Goal: Contribute content: Add original content to the website for others to see

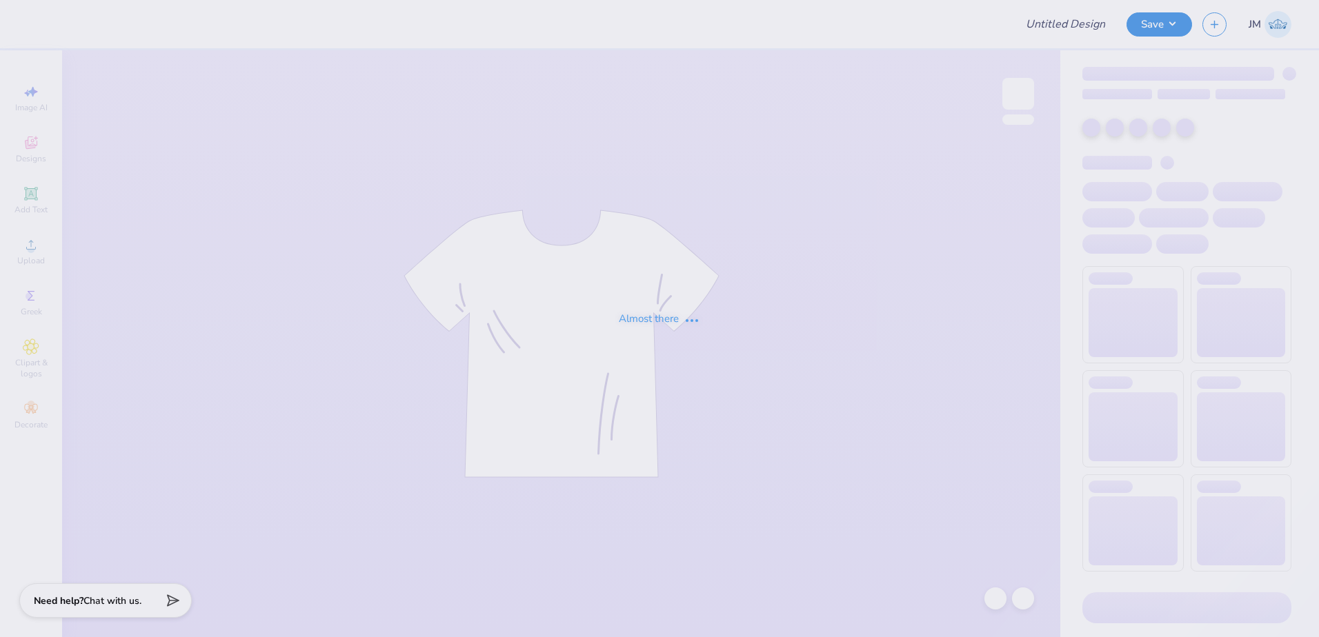
type input "Playa Luna <> GJWW Swag"
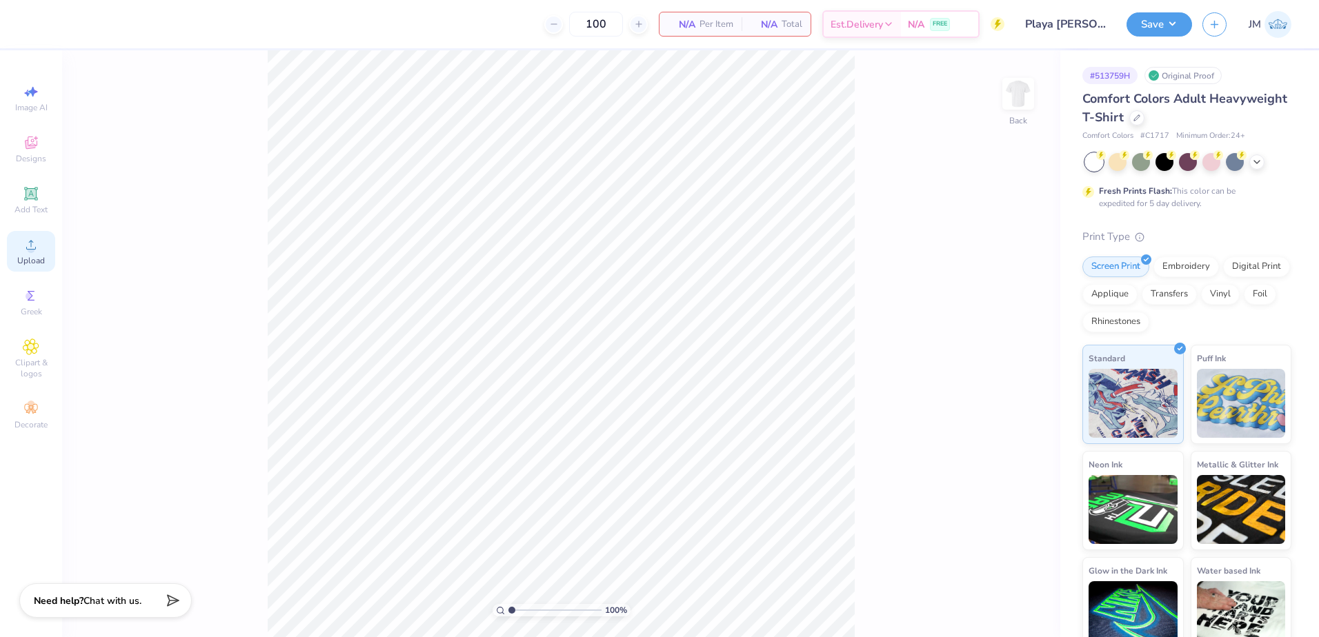
click at [34, 252] on icon at bounding box center [31, 245] width 17 height 17
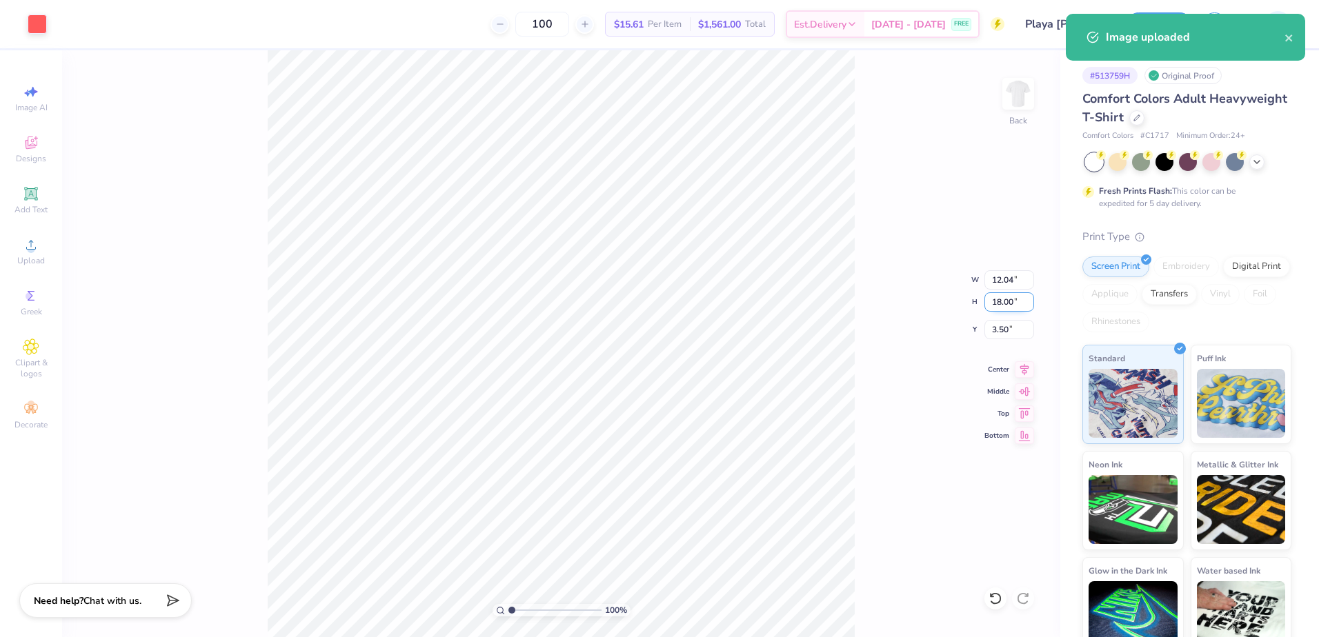
click at [1008, 296] on input "18.00" at bounding box center [1009, 301] width 50 height 19
type input "14"
type input "9.37"
type input "14.00"
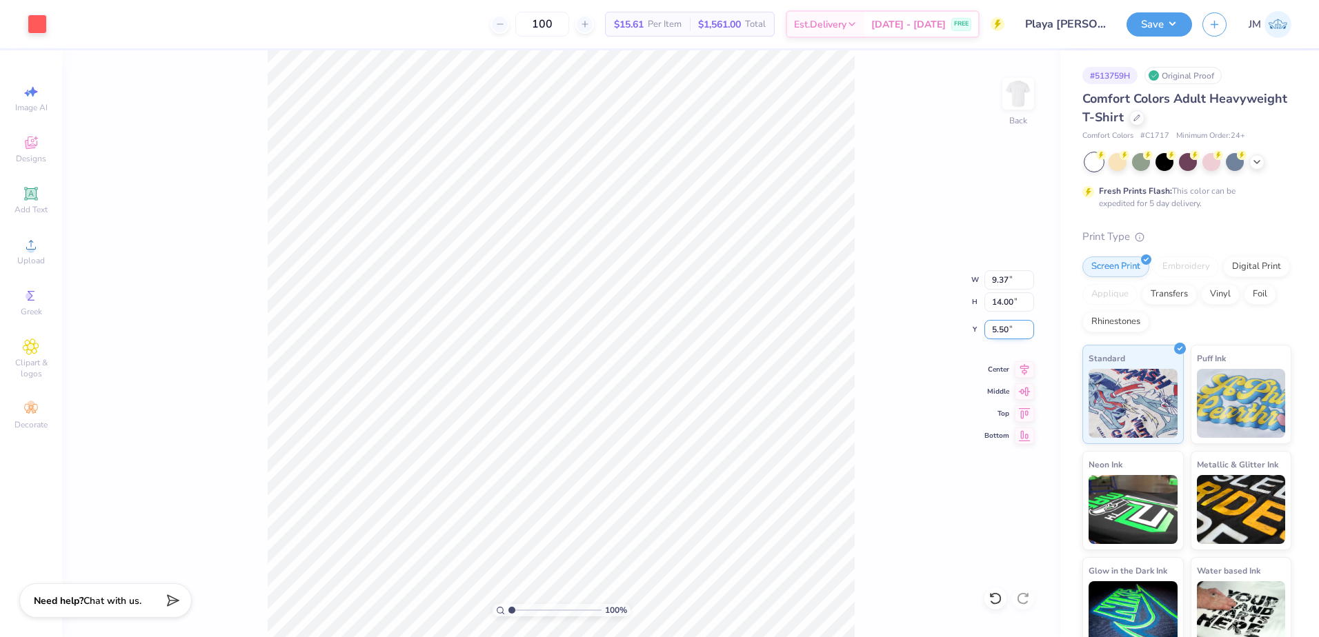
click at [1000, 332] on input "5.50" at bounding box center [1009, 329] width 50 height 19
click at [1006, 301] on input "14.00" at bounding box center [1009, 301] width 50 height 19
type input "2.00"
click at [1032, 365] on icon at bounding box center [1023, 367] width 19 height 17
click at [1145, 30] on button "Save" at bounding box center [1159, 22] width 66 height 24
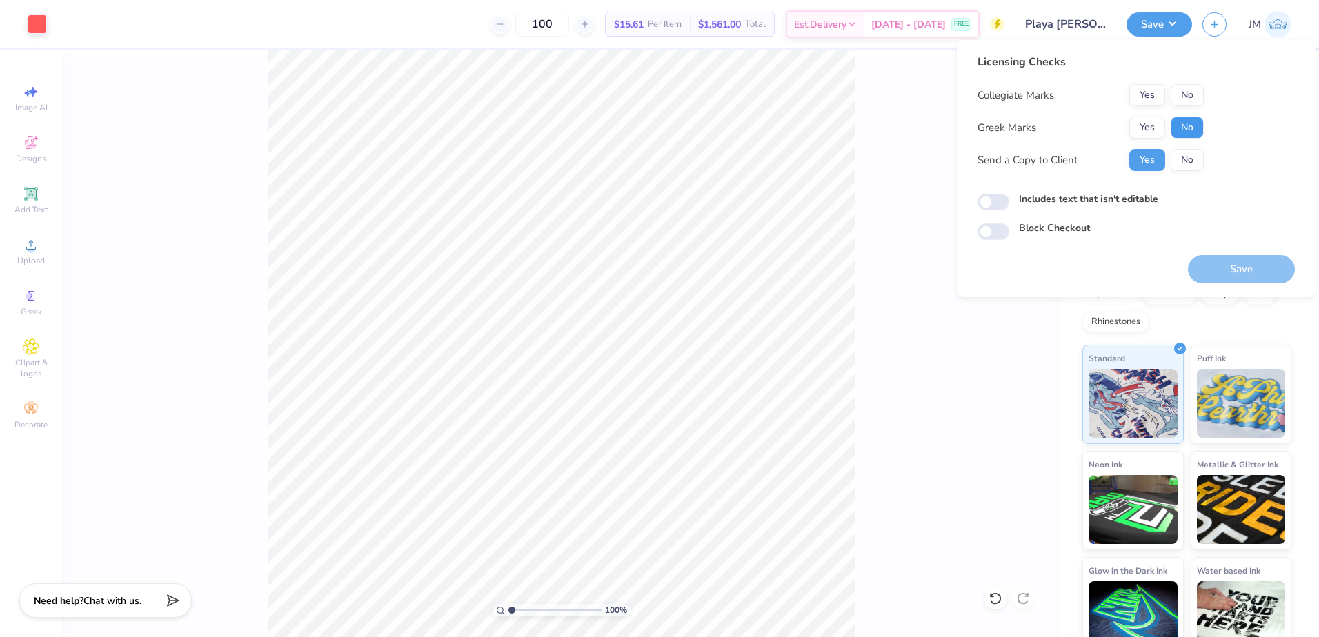
click at [1181, 127] on button "No" at bounding box center [1186, 128] width 33 height 22
click at [1188, 98] on button "No" at bounding box center [1186, 95] width 33 height 22
click at [1223, 268] on button "Save" at bounding box center [1241, 269] width 107 height 28
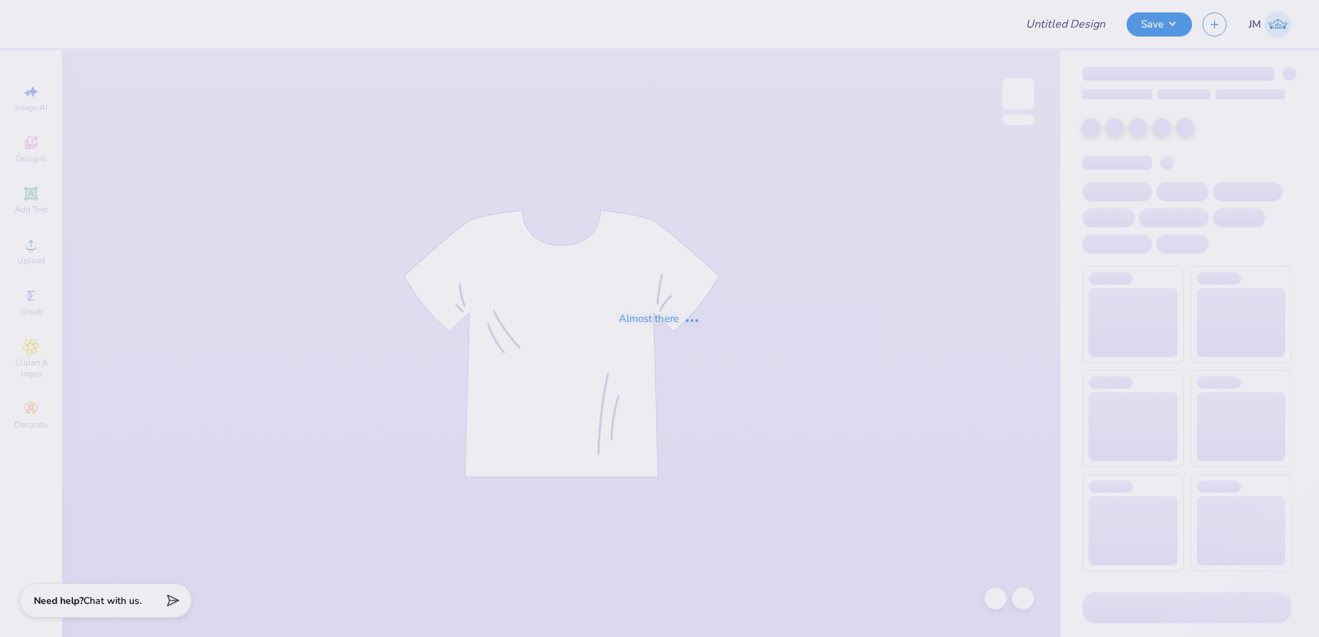
type input "Theta Tau Sweatshirts"
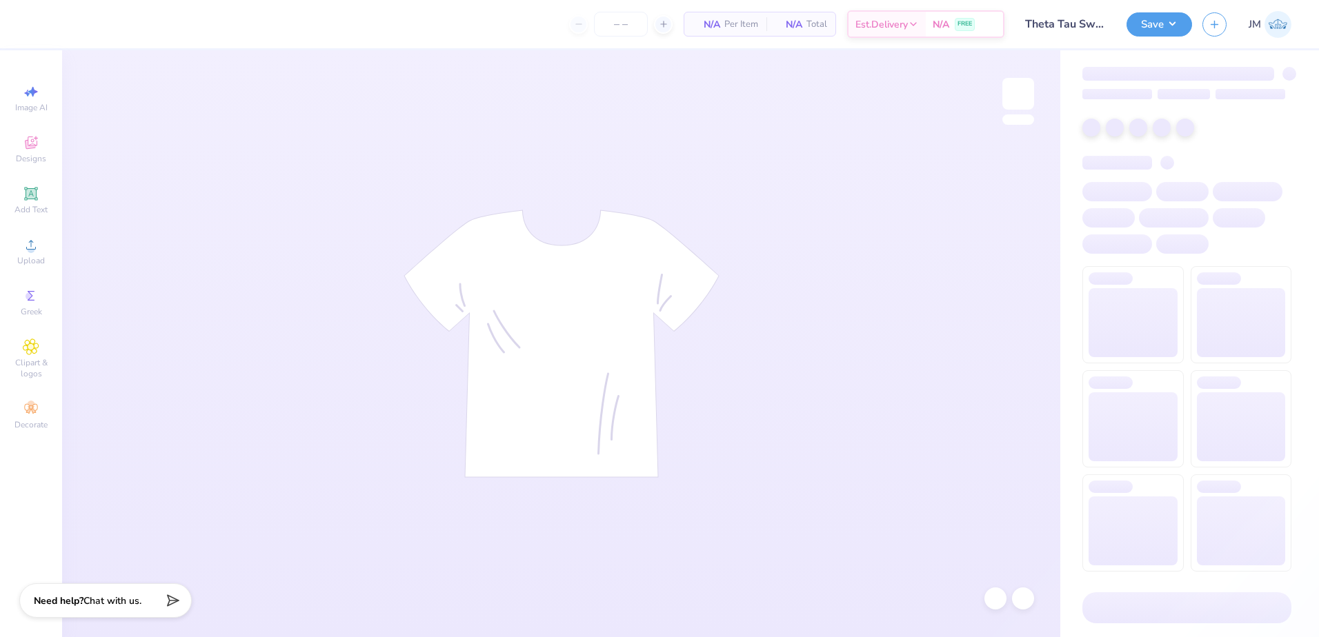
type input "24"
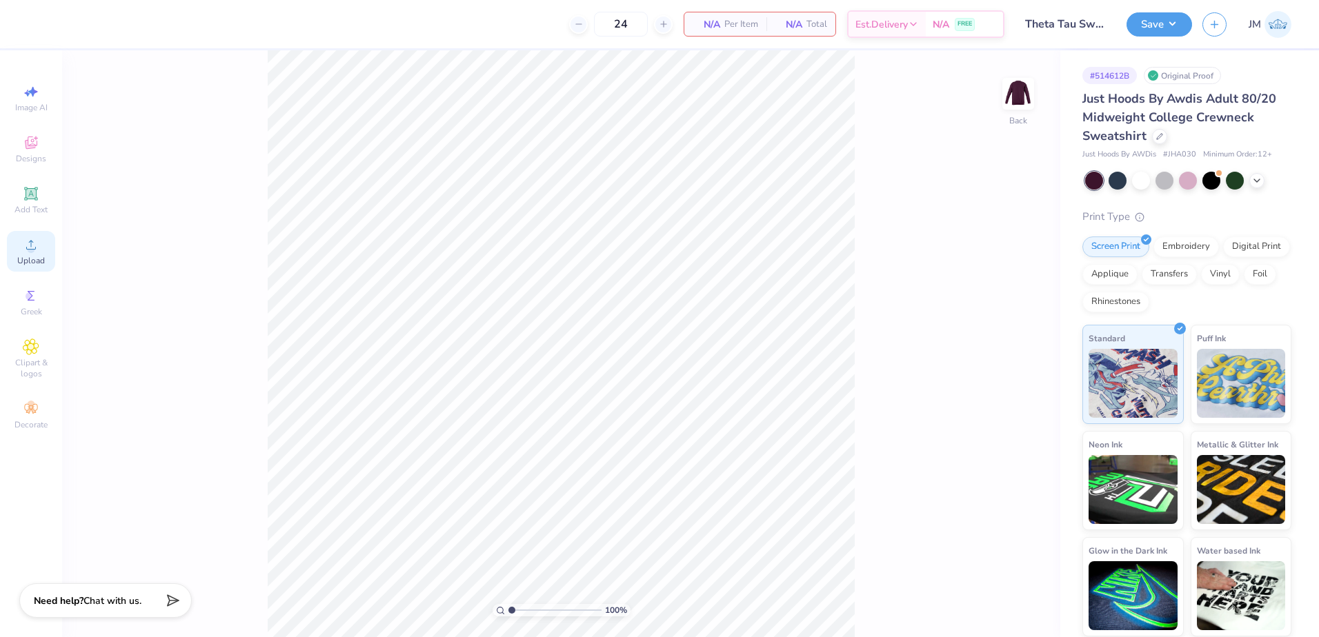
click at [29, 248] on circle at bounding box center [31, 250] width 8 height 8
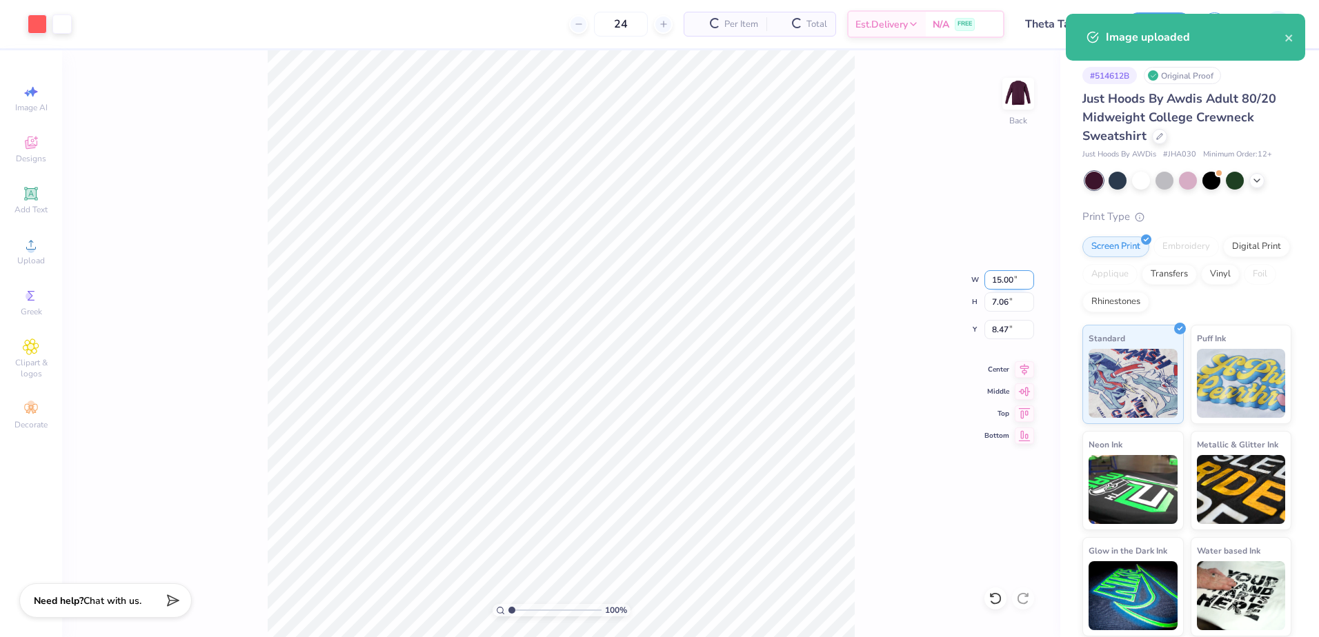
click at [1002, 279] on input "15.00" at bounding box center [1009, 279] width 50 height 19
type input "6.00"
type input "2.82"
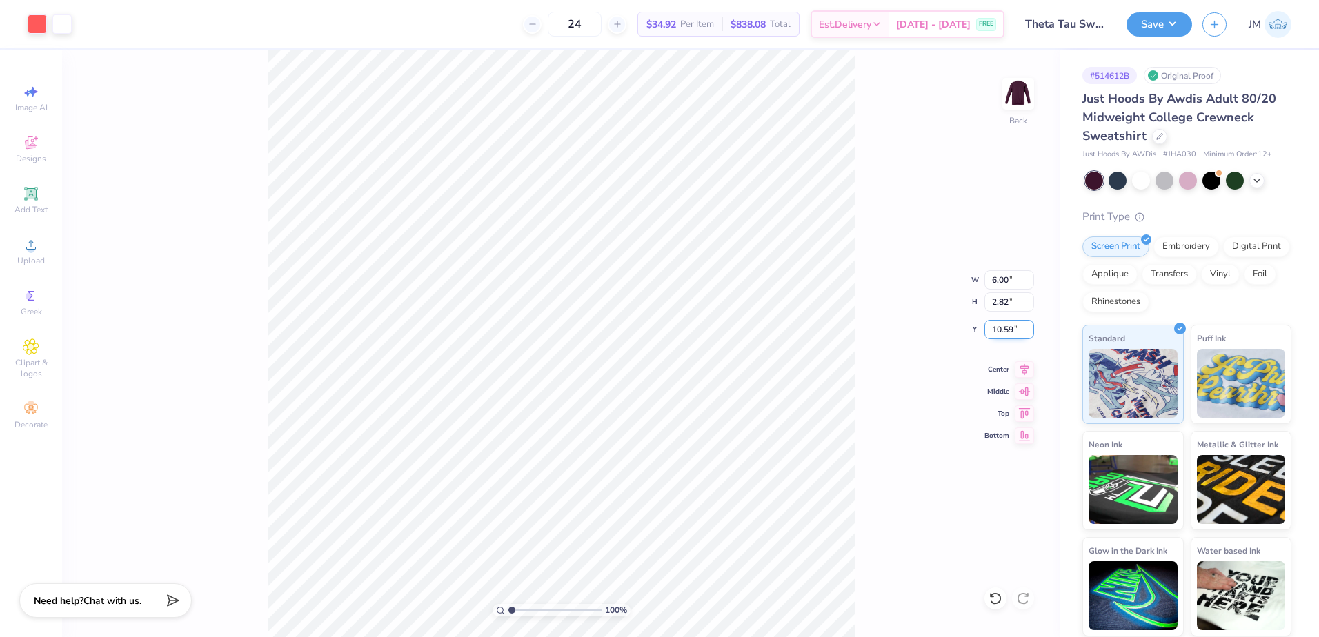
click at [990, 326] on input "10.59" at bounding box center [1009, 329] width 50 height 19
type input "3.00"
click at [1007, 303] on input "2.82" at bounding box center [1009, 301] width 50 height 19
click at [1026, 361] on icon at bounding box center [1023, 367] width 19 height 17
drag, startPoint x: 988, startPoint y: 267, endPoint x: 992, endPoint y: 273, distance: 7.5
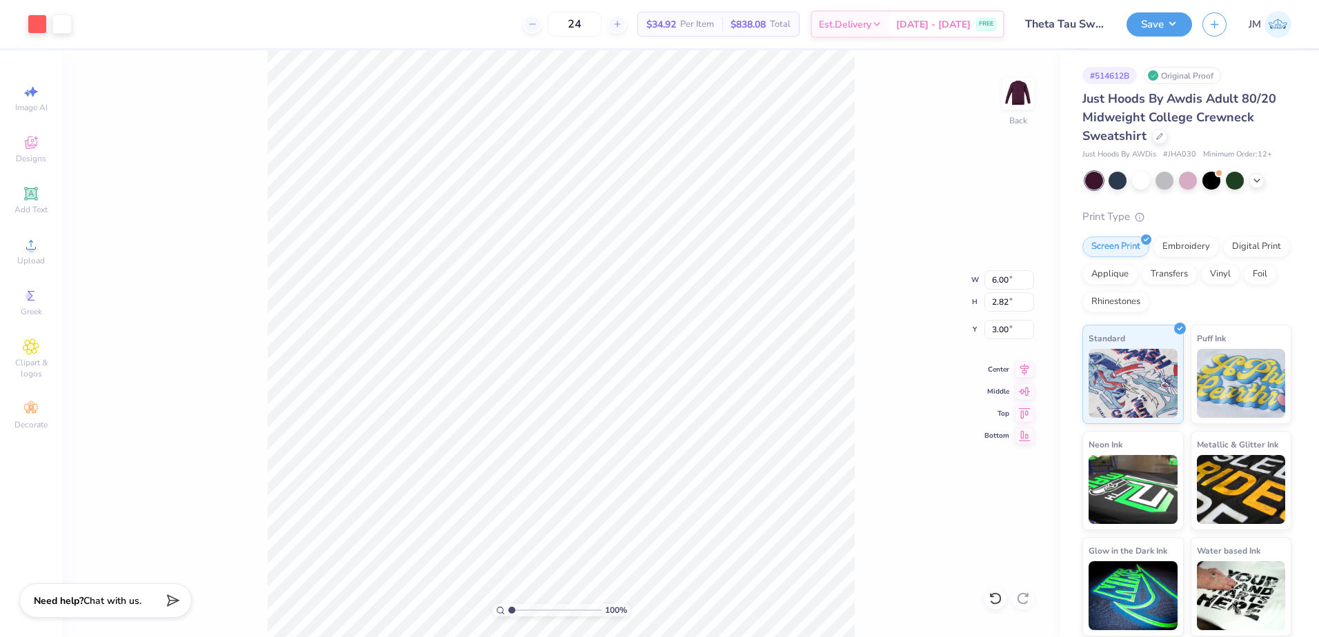
click at [991, 272] on div "100 % Back W 6.00 6.00 " H 2.82 2.82 " Y 3.00 3.00 " Center Middle Top Bottom" at bounding box center [561, 343] width 998 height 587
click at [1012, 280] on input "6.00" at bounding box center [1009, 279] width 50 height 19
type input "7.00"
type input "3.30"
click at [1014, 332] on input "2.76" at bounding box center [1009, 329] width 50 height 19
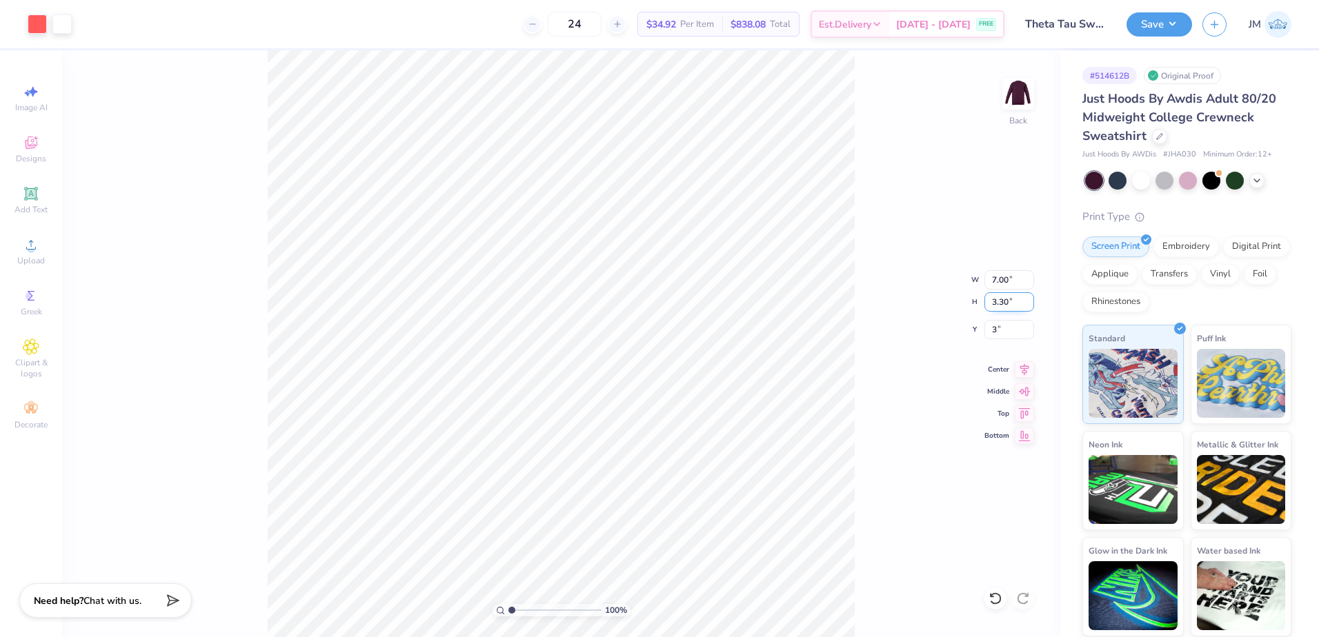
type input "3.00"
click at [1010, 299] on input "3.30" at bounding box center [1009, 301] width 50 height 19
click at [1027, 368] on icon at bounding box center [1023, 367] width 19 height 17
click at [1145, 14] on button "Save" at bounding box center [1159, 22] width 66 height 24
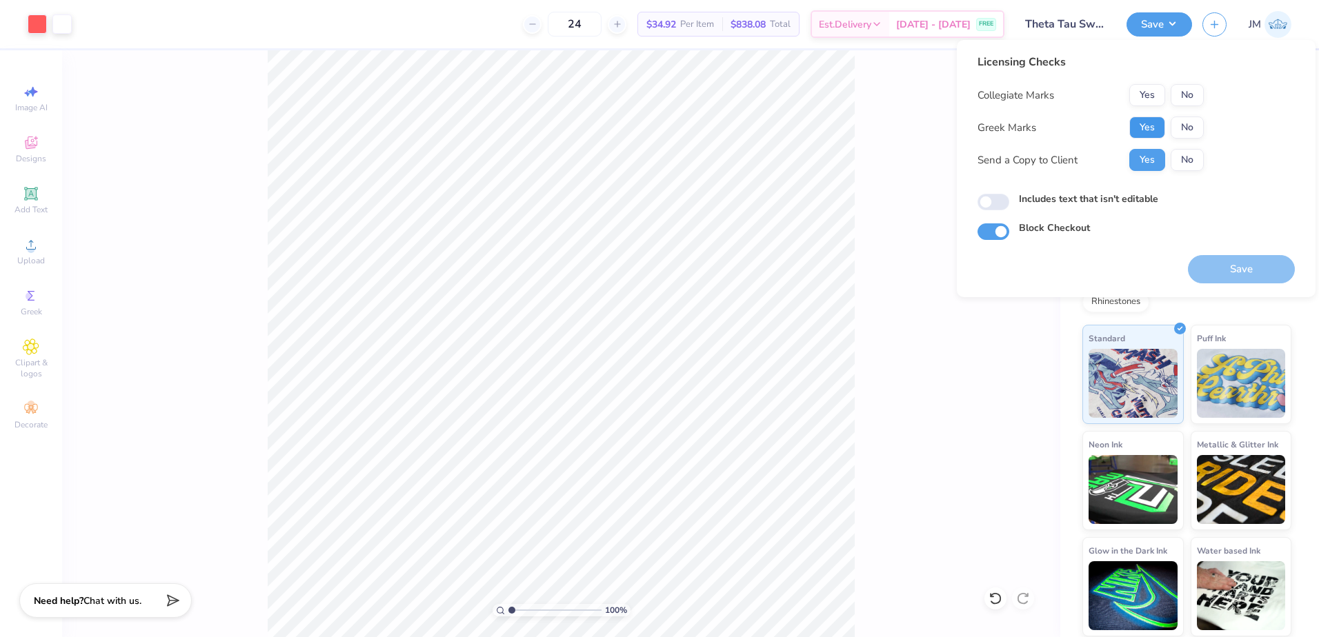
click at [1155, 129] on button "Yes" at bounding box center [1147, 128] width 36 height 22
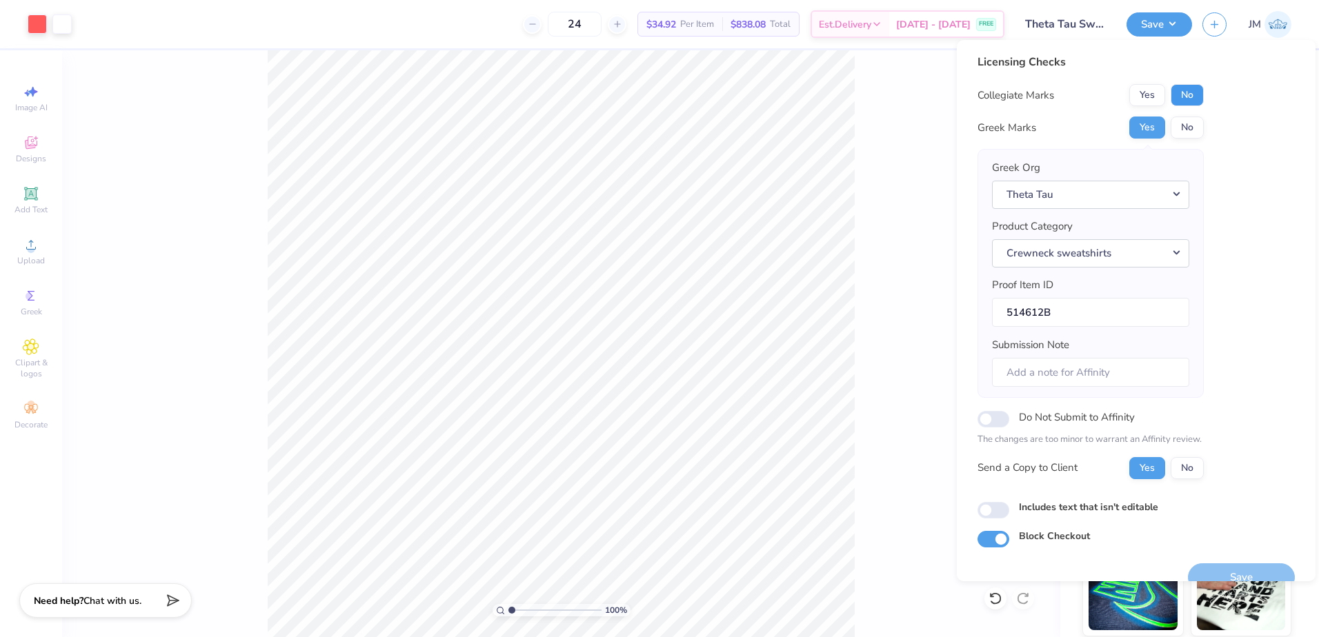
click at [1183, 99] on button "No" at bounding box center [1186, 95] width 33 height 22
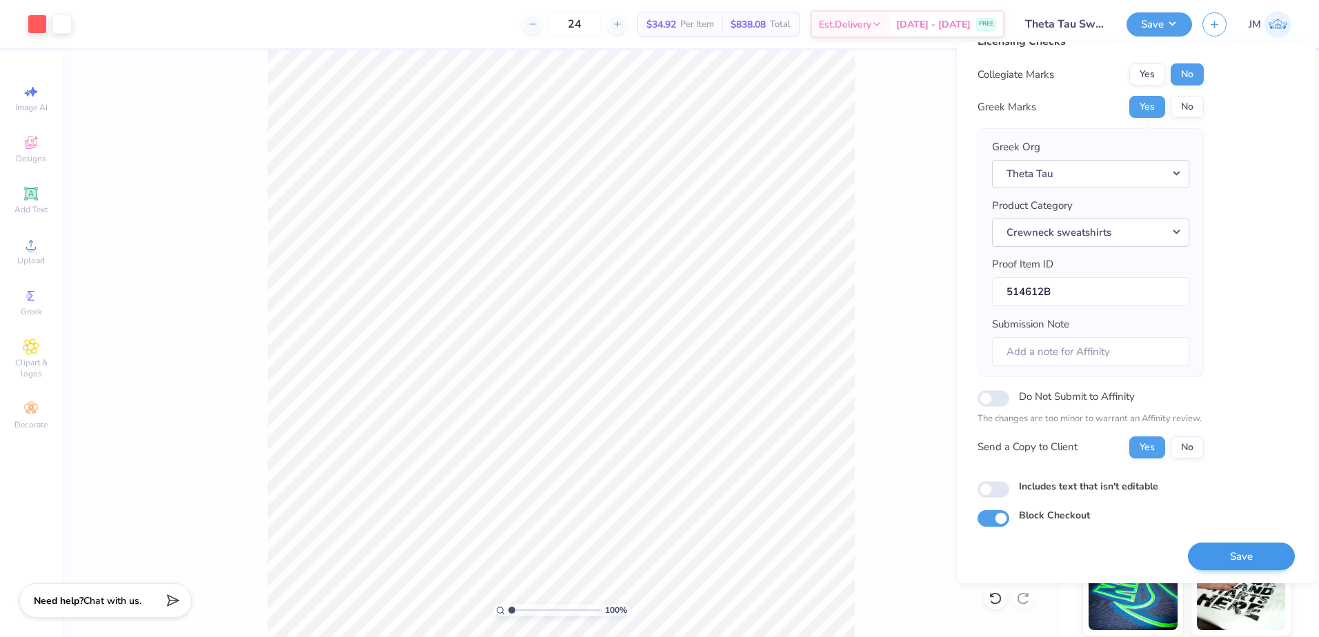
scroll to position [23, 0]
click at [1251, 548] on button "Save" at bounding box center [1241, 556] width 107 height 28
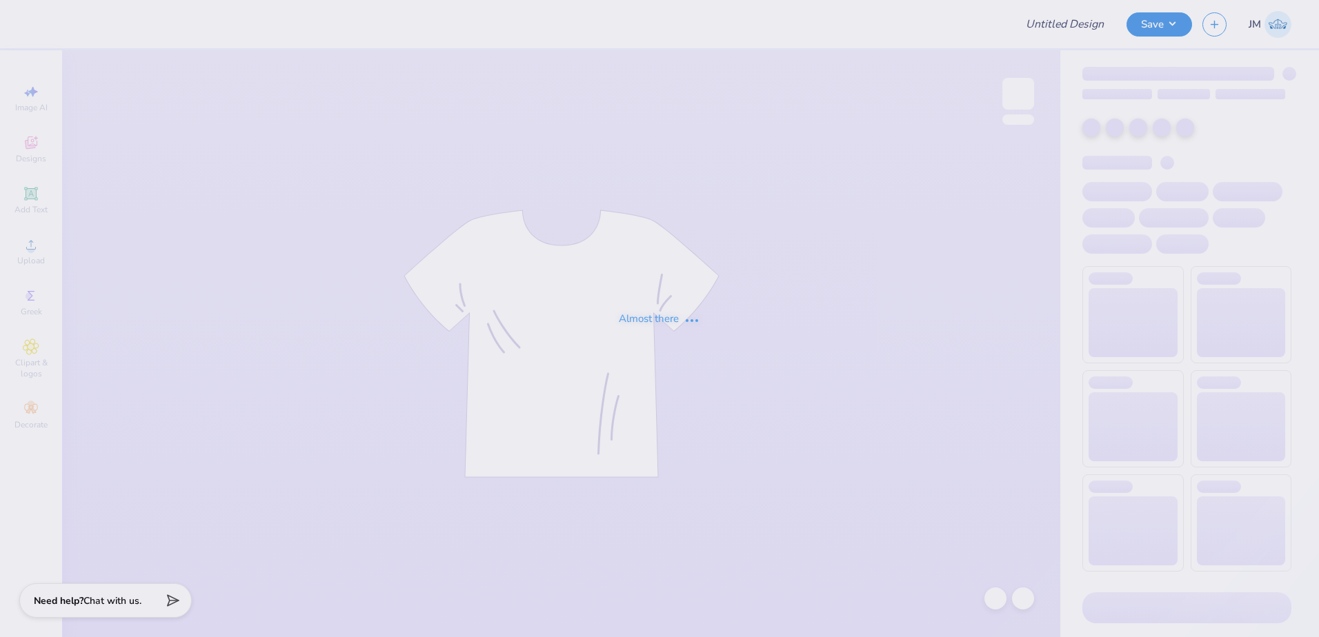
type input "College of HRSM 25th Anniversary"
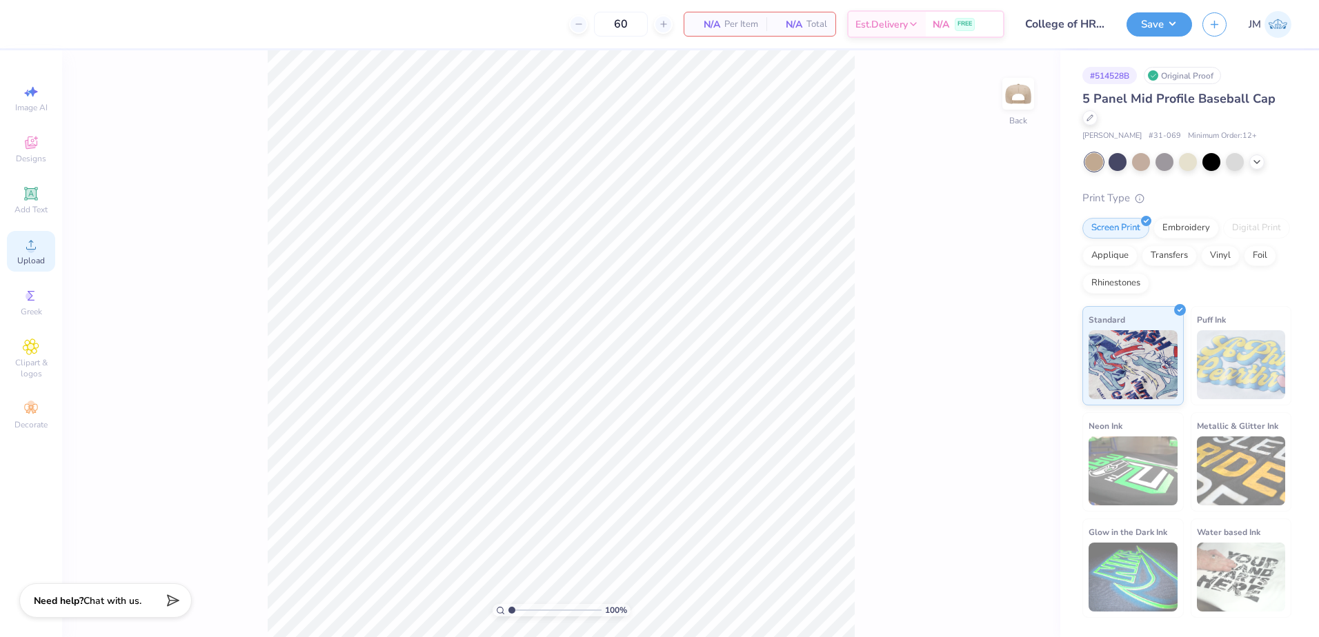
click at [40, 249] on div "Upload" at bounding box center [31, 251] width 48 height 41
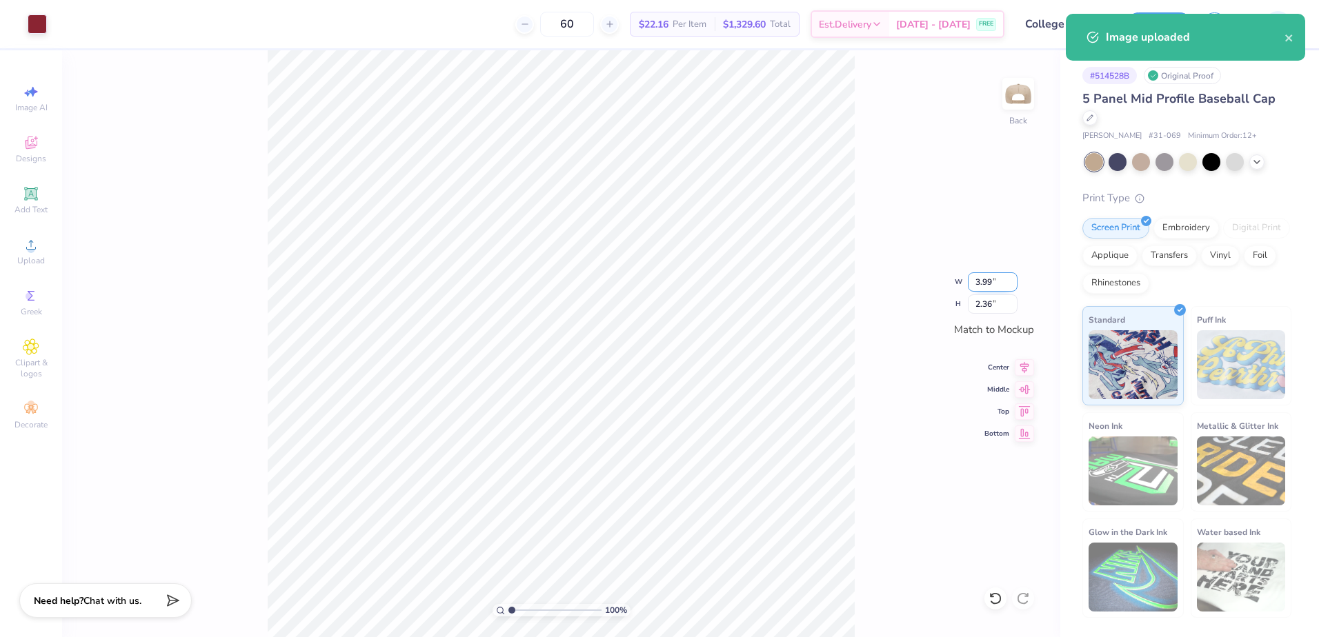
click at [988, 281] on input "3.99" at bounding box center [993, 281] width 50 height 19
type input "4.00"
type input "2.37"
click at [987, 307] on input "2.37" at bounding box center [993, 303] width 50 height 19
click at [1026, 366] on icon at bounding box center [1023, 365] width 19 height 17
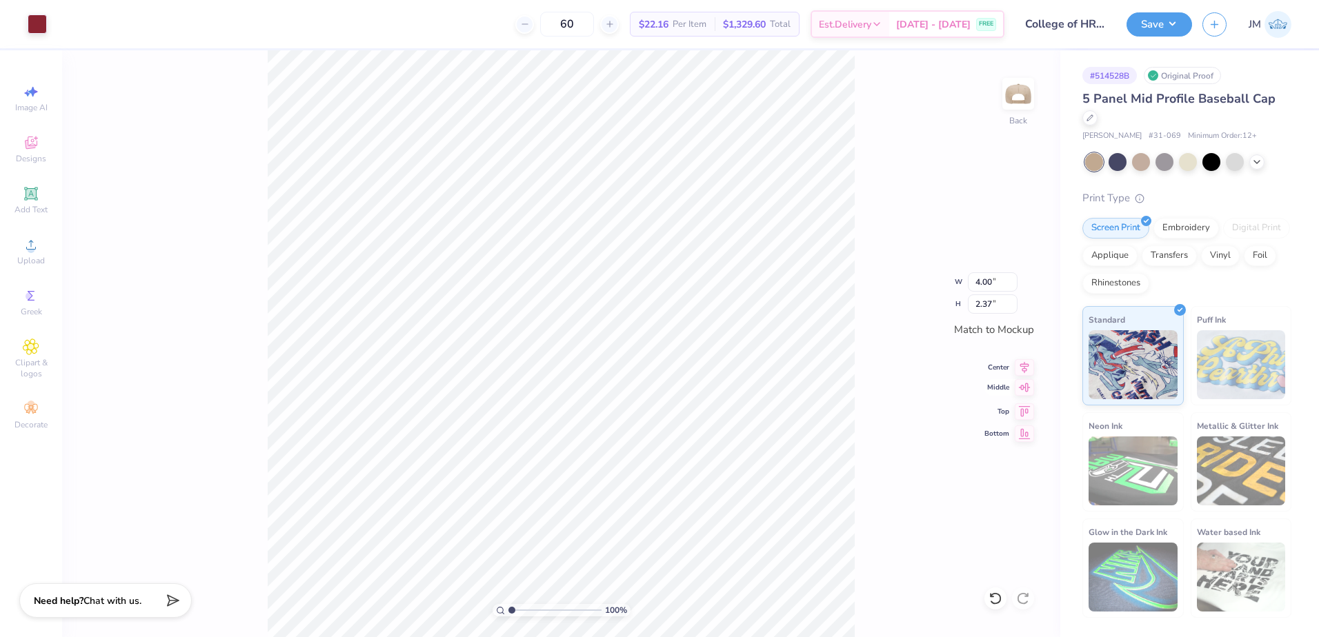
click at [1033, 390] on icon at bounding box center [1023, 387] width 19 height 17
click at [1026, 389] on icon at bounding box center [1025, 387] width 12 height 9
click at [988, 301] on input "2.37" at bounding box center [993, 303] width 50 height 19
type input "2"
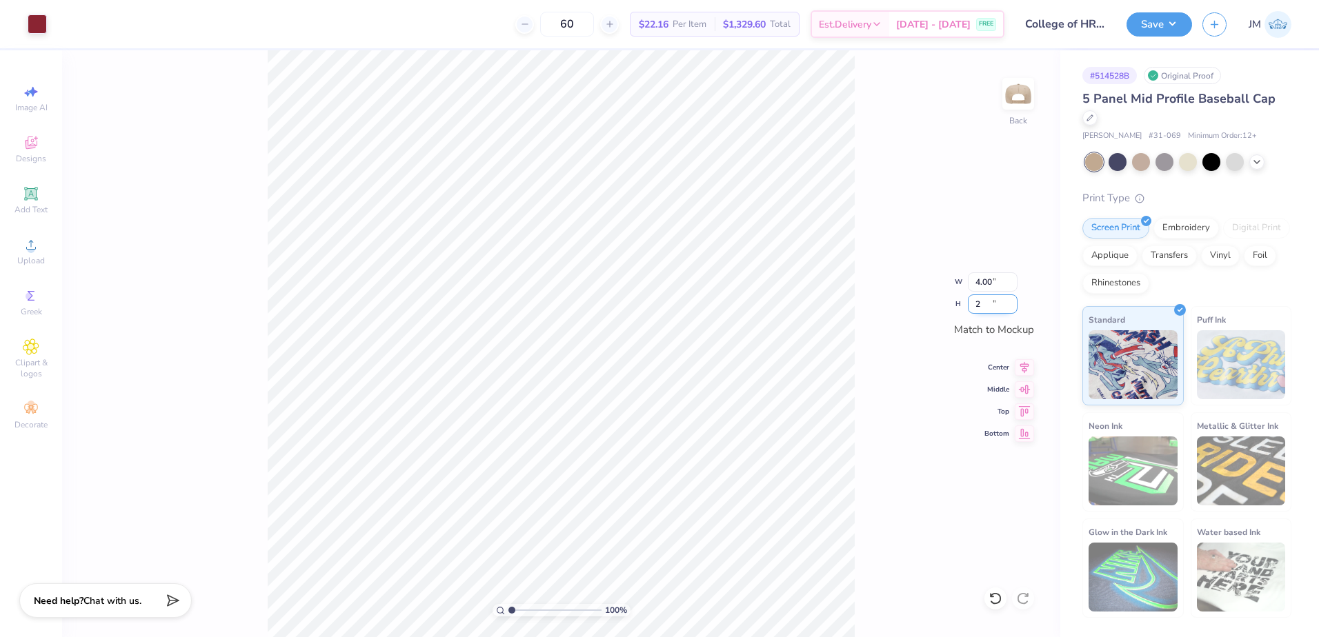
type input "3.38"
type input "2.00"
click at [1019, 361] on icon at bounding box center [1023, 365] width 19 height 17
click at [1027, 389] on icon at bounding box center [1023, 387] width 19 height 17
type input "1"
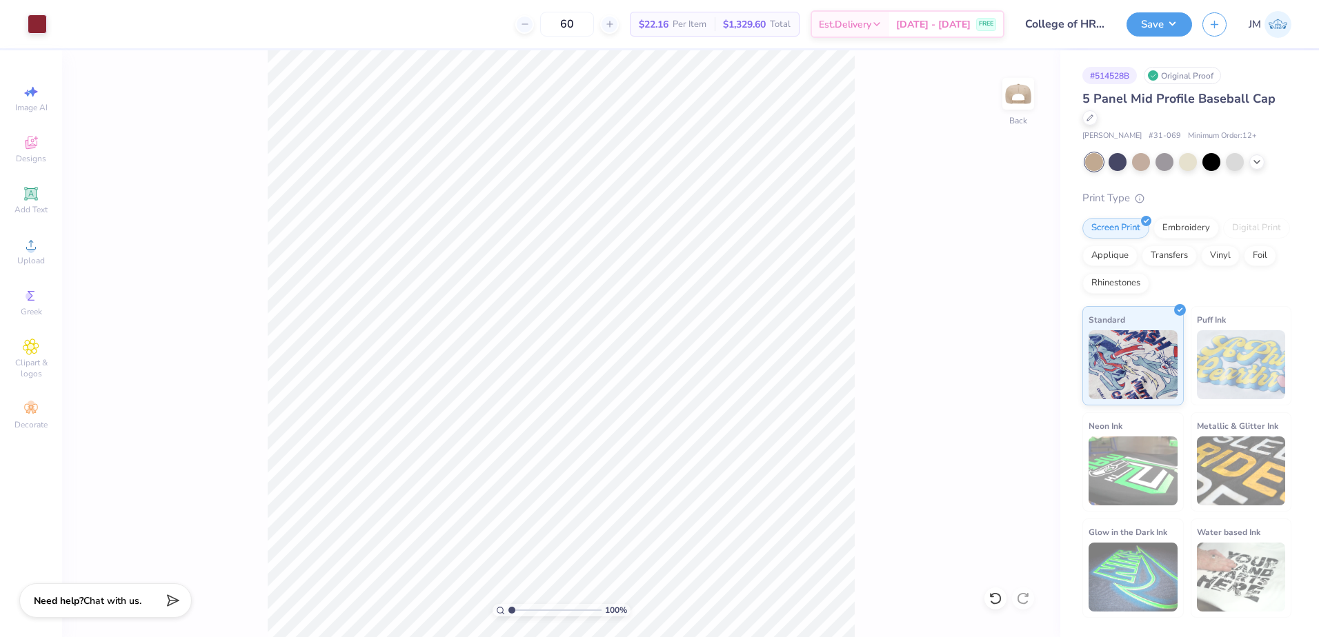
drag, startPoint x: 513, startPoint y: 610, endPoint x: 399, endPoint y: 574, distance: 119.1
click at [508, 604] on input "range" at bounding box center [554, 610] width 93 height 12
click at [1166, 21] on button "Save" at bounding box center [1159, 22] width 66 height 24
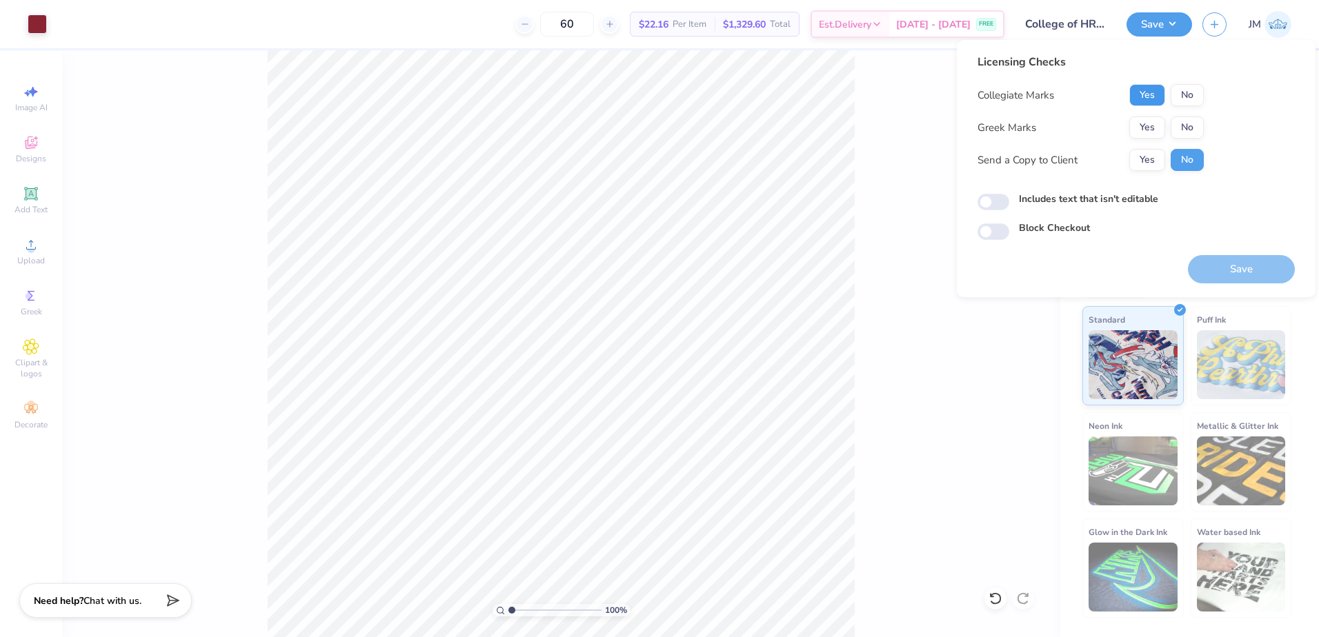
click at [1136, 91] on button "Yes" at bounding box center [1147, 95] width 36 height 22
click at [1197, 126] on button "No" at bounding box center [1186, 128] width 33 height 22
click at [1232, 262] on button "Save" at bounding box center [1241, 269] width 107 height 28
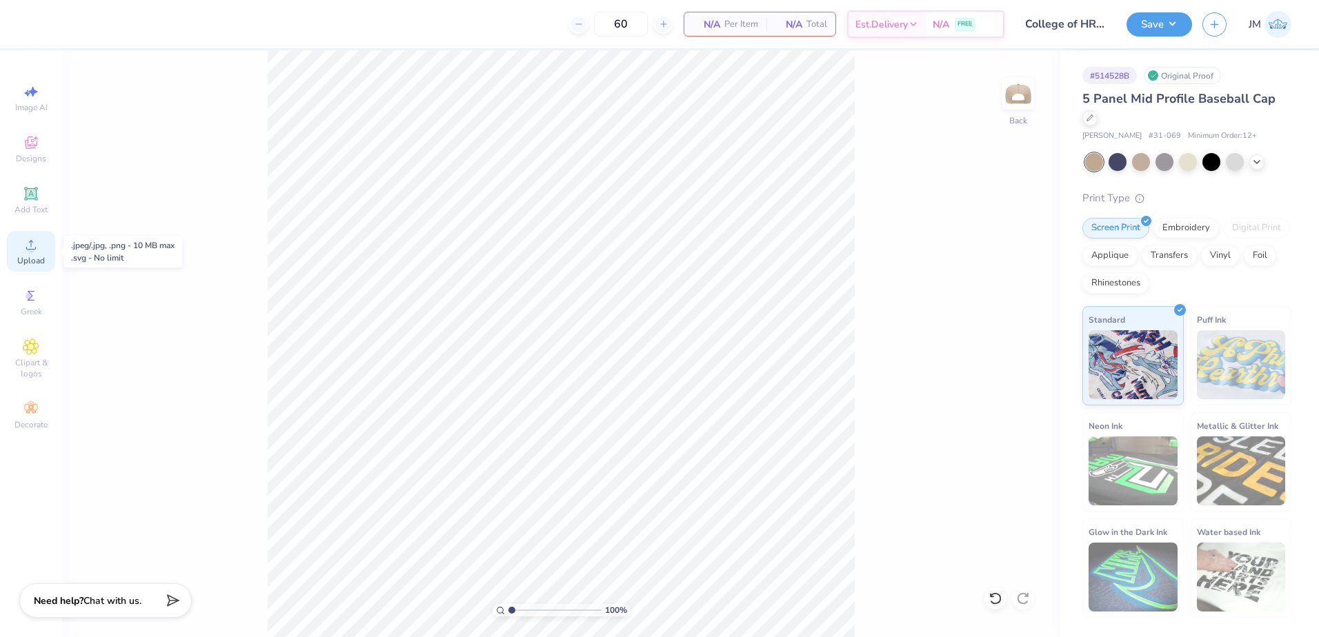
click at [42, 257] on span "Upload" at bounding box center [31, 260] width 28 height 11
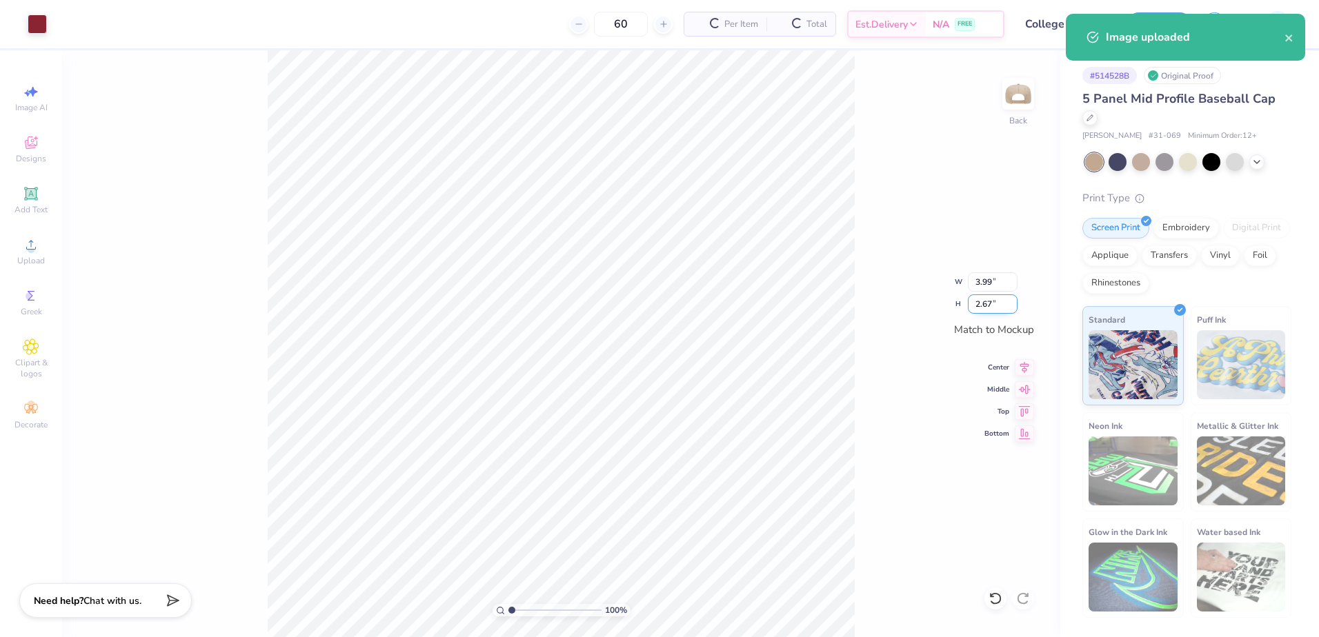
click at [1001, 300] on input "2.67" at bounding box center [993, 303] width 50 height 19
type input "2"
type input "3.00"
type input "2.00"
click at [999, 285] on input "3.00" at bounding box center [993, 281] width 50 height 19
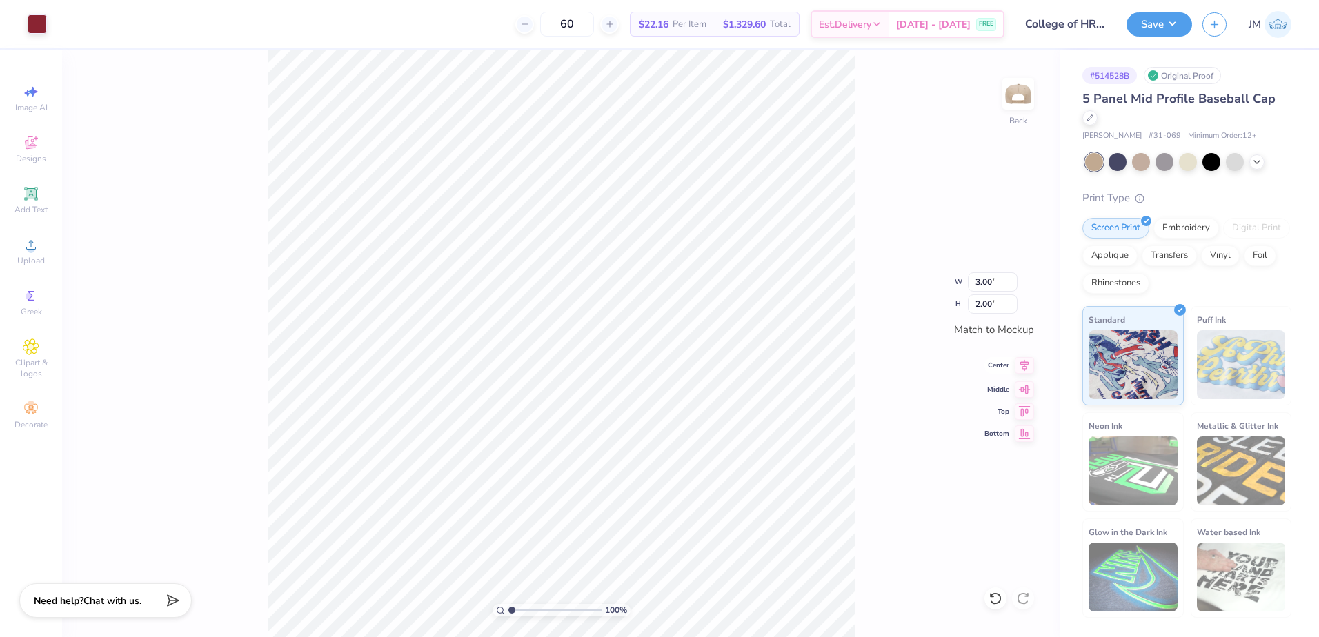
click at [1030, 366] on icon at bounding box center [1023, 365] width 19 height 17
click at [1032, 390] on icon at bounding box center [1023, 387] width 19 height 17
click at [508, 608] on input "range" at bounding box center [554, 610] width 93 height 12
type input "1"
drag, startPoint x: 517, startPoint y: 608, endPoint x: 450, endPoint y: 596, distance: 68.7
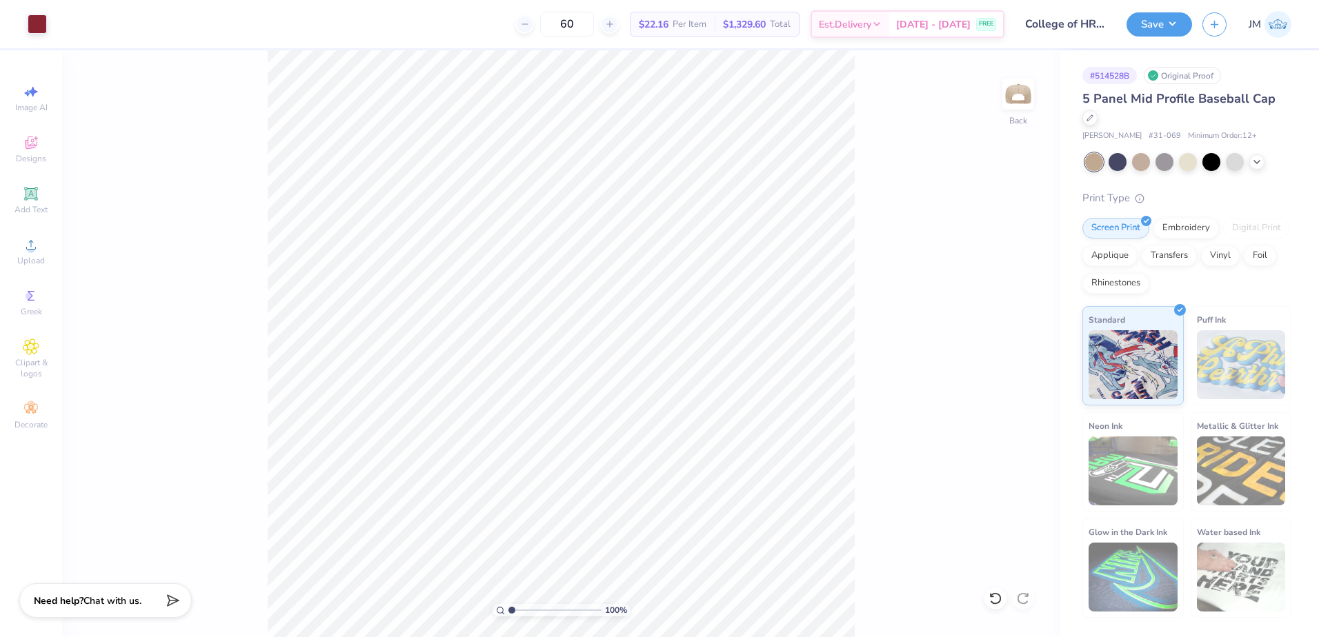
click at [508, 604] on input "range" at bounding box center [554, 610] width 93 height 12
click at [1161, 17] on button "Save" at bounding box center [1159, 22] width 66 height 24
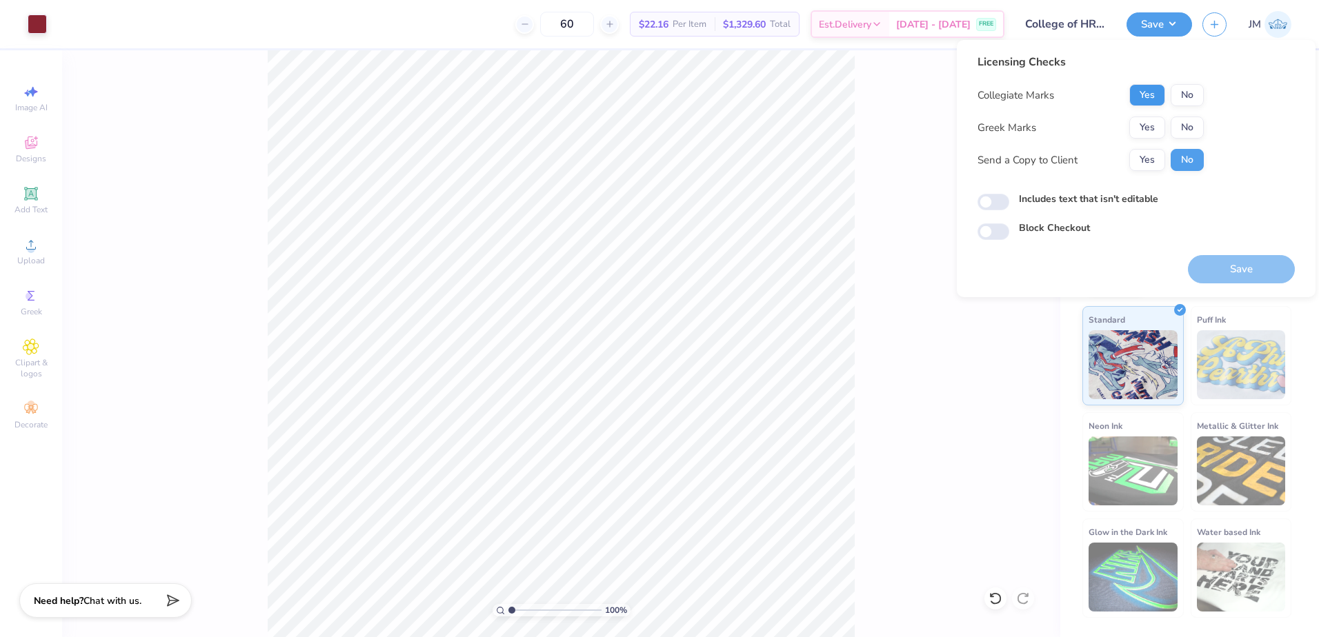
click at [1162, 101] on div "Yes No" at bounding box center [1166, 95] width 74 height 22
drag, startPoint x: 1105, startPoint y: 92, endPoint x: 1114, endPoint y: 93, distance: 9.7
click at [1104, 93] on div "Collegiate Marks Yes No" at bounding box center [1090, 95] width 226 height 22
click at [1139, 94] on button "Yes" at bounding box center [1147, 95] width 36 height 22
click at [1184, 126] on button "No" at bounding box center [1186, 128] width 33 height 22
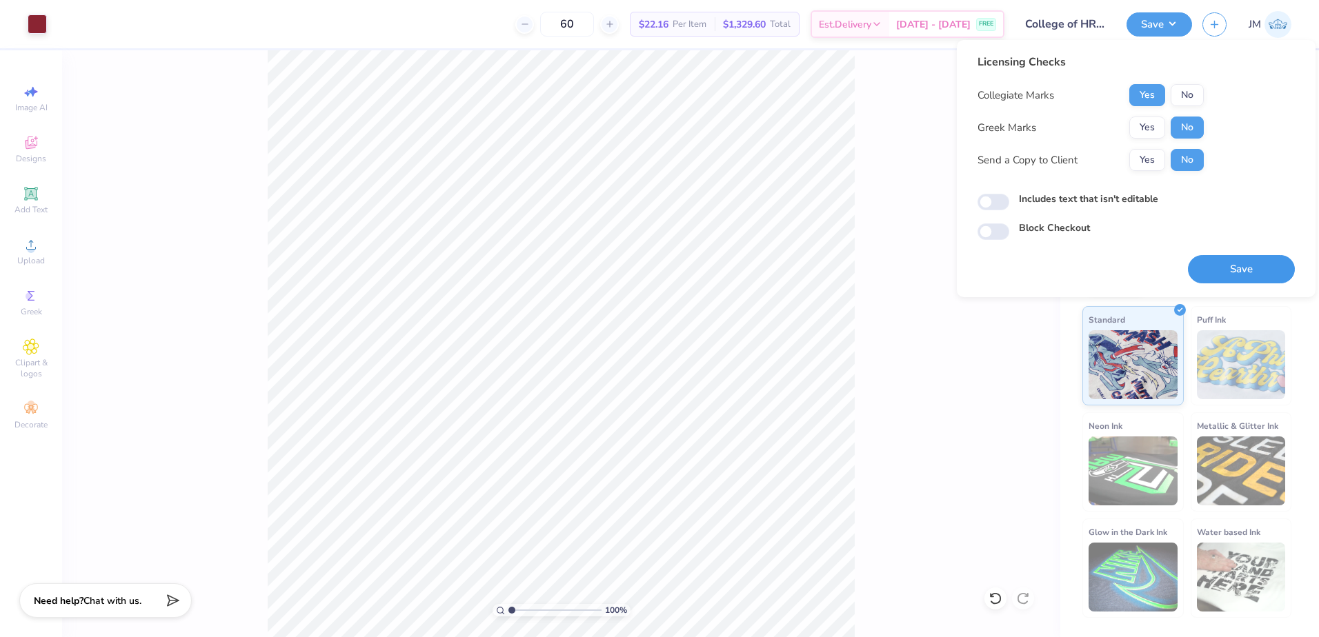
click at [1221, 263] on button "Save" at bounding box center [1241, 269] width 107 height 28
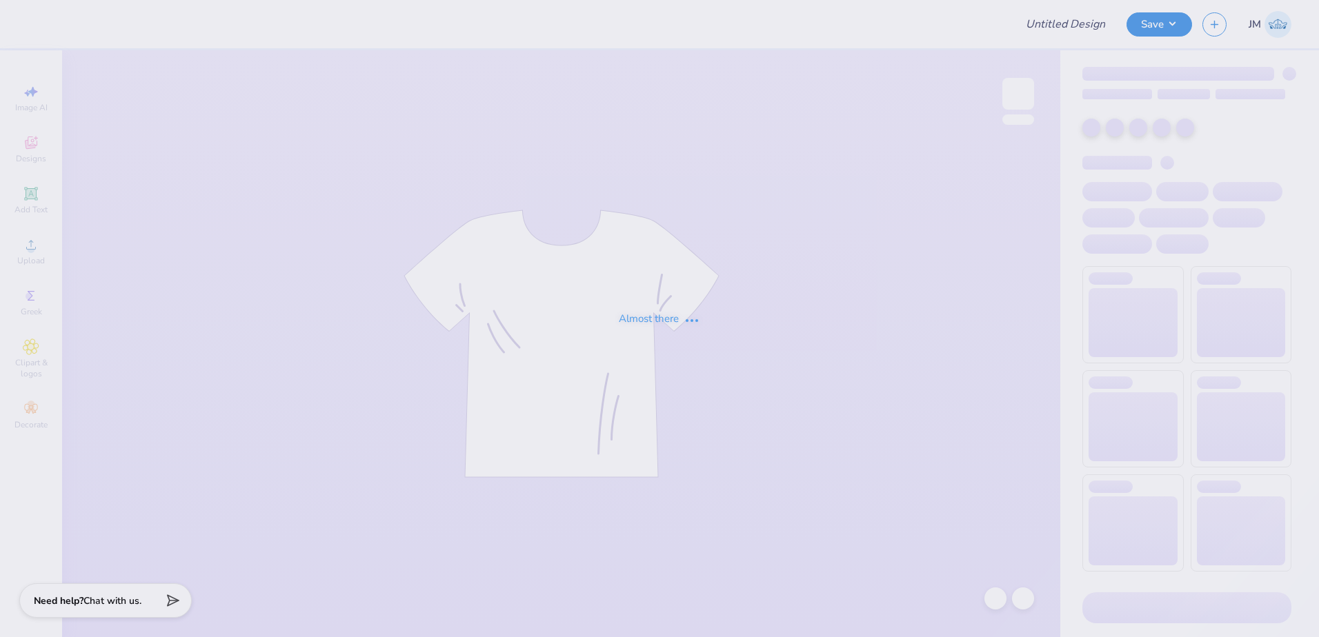
type input "College of HRSM 25th Anniversary"
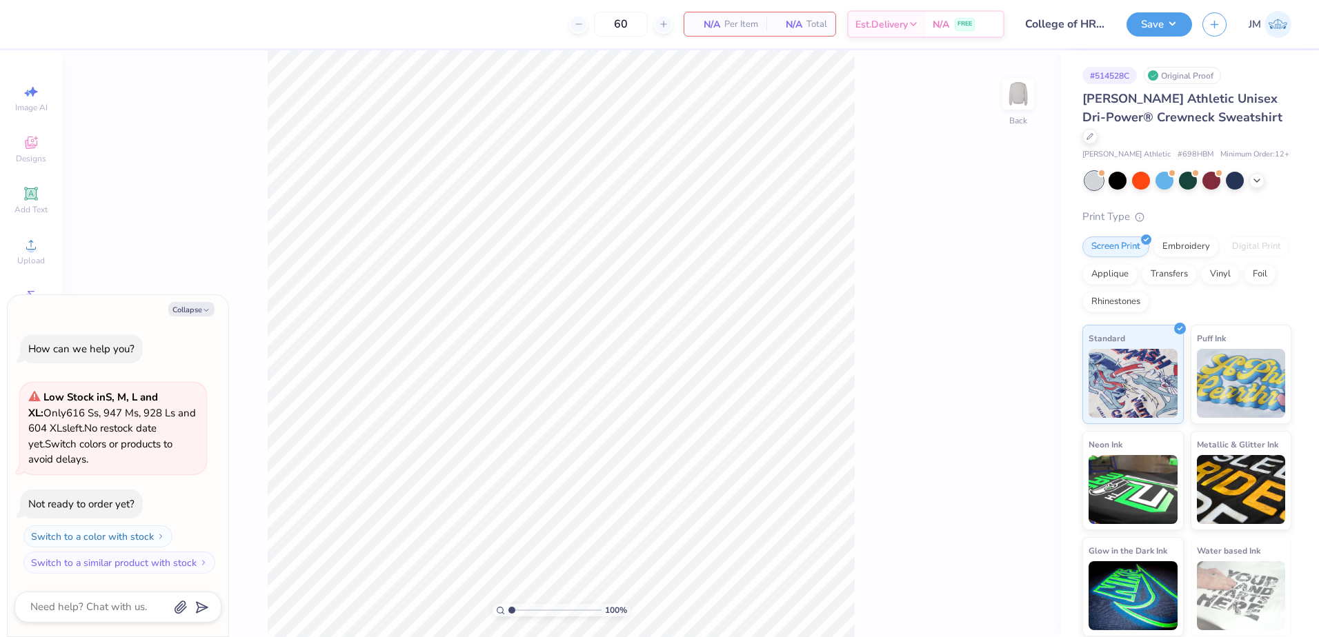
type textarea "x"
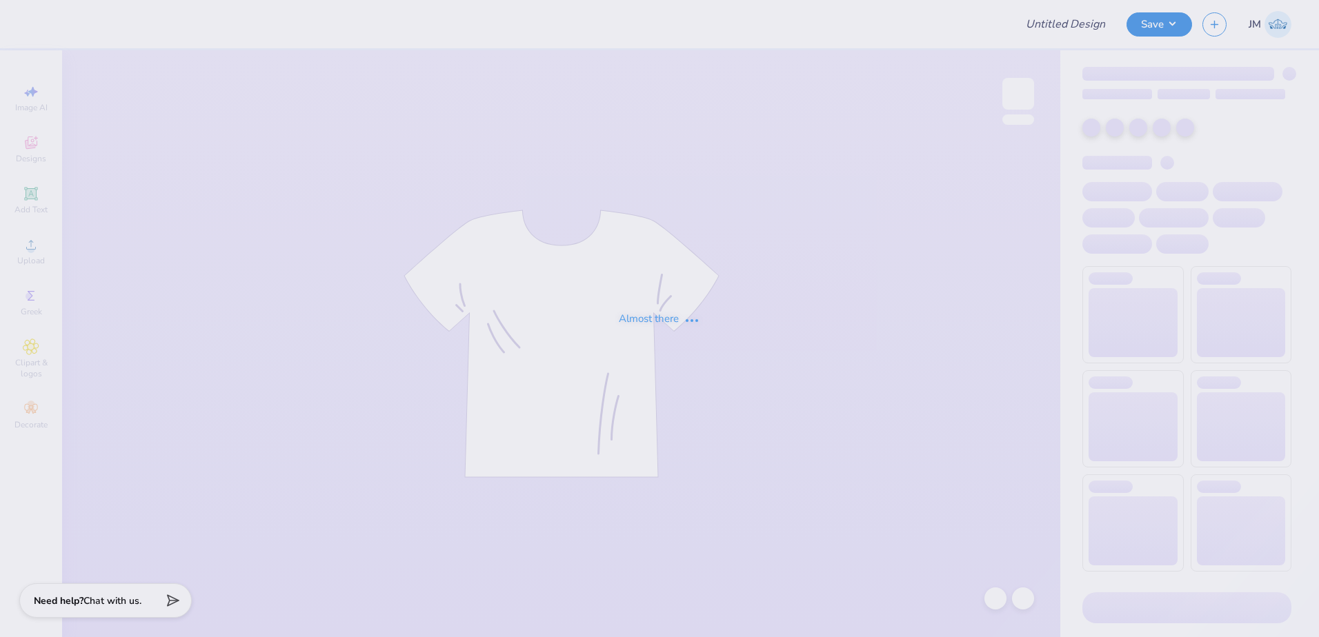
type input "College of HRSM 25th Anniversary"
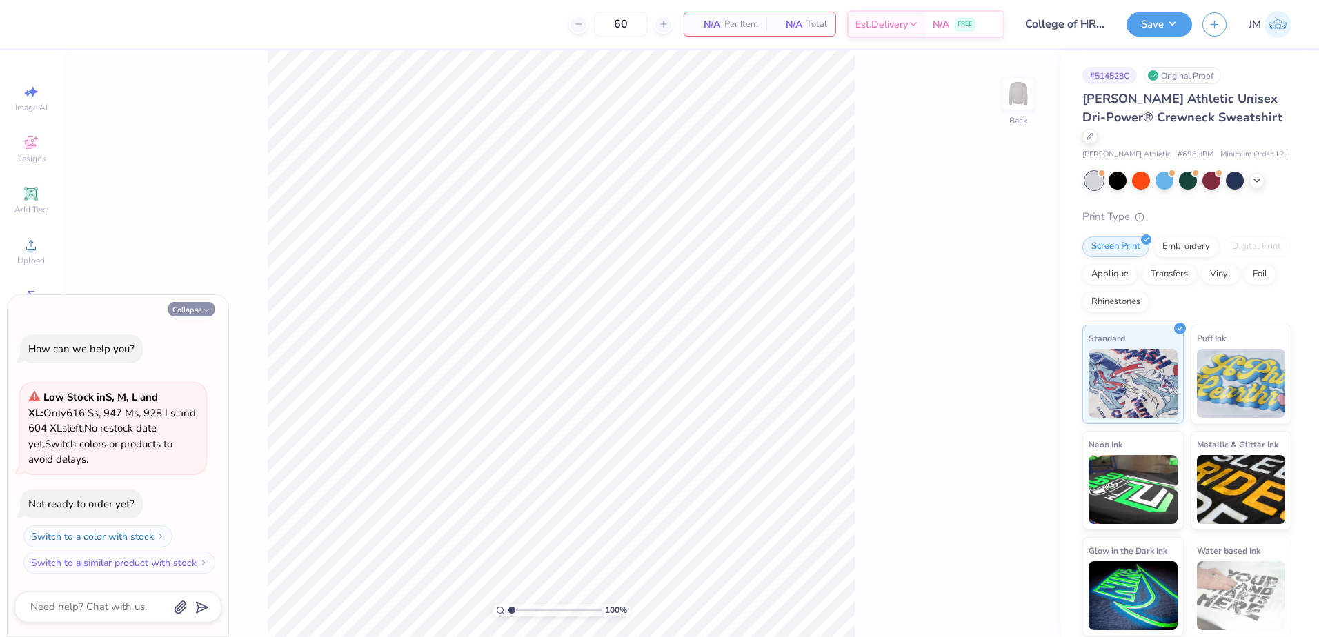
drag, startPoint x: 205, startPoint y: 314, endPoint x: 209, endPoint y: 306, distance: 8.6
click at [205, 313] on icon "button" at bounding box center [206, 310] width 8 height 8
type textarea "x"
